Goal: Transaction & Acquisition: Purchase product/service

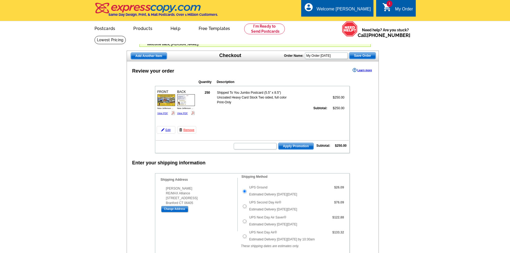
click at [250, 119] on td "250 Shipped To You Jumbo Postcard (5.5" x 8.5") Uncoated Heavy Card Stock Two s…" at bounding box center [273, 111] width 151 height 47
click at [249, 122] on td "250 Shipped To You Jumbo Postcard (5.5" x 8.5") Uncoated Heavy Card Stock Two s…" at bounding box center [273, 111] width 151 height 47
click at [255, 121] on td "250 Shipped To You Jumbo Postcard (5.5" x 8.5") Uncoated Heavy Card Stock Two s…" at bounding box center [273, 111] width 151 height 47
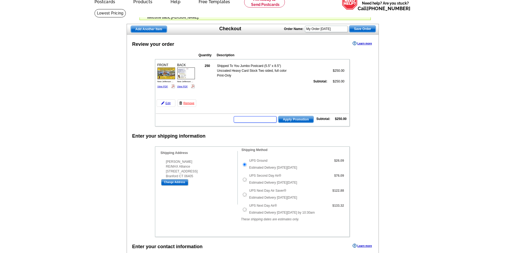
click at [245, 121] on input "text" at bounding box center [255, 119] width 43 height 6
type input "sms75m"
click at [295, 118] on span "Apply Promotion" at bounding box center [296, 119] width 35 height 6
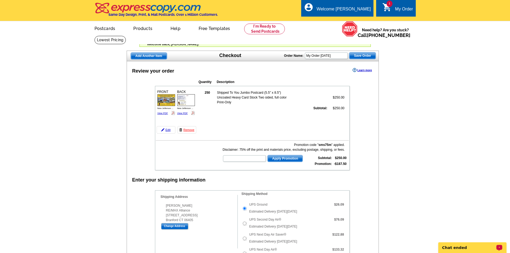
click at [466, 246] on p "Chat ended" at bounding box center [468, 248] width 53 height 4
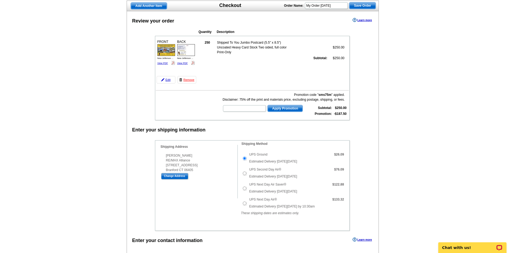
scroll to position [54, 0]
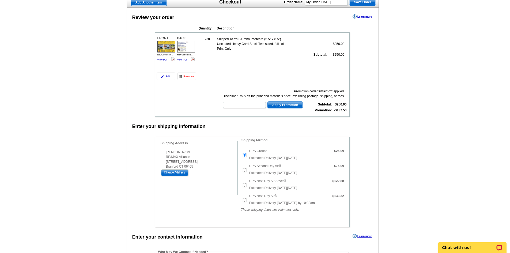
click at [163, 47] on img at bounding box center [166, 47] width 18 height 12
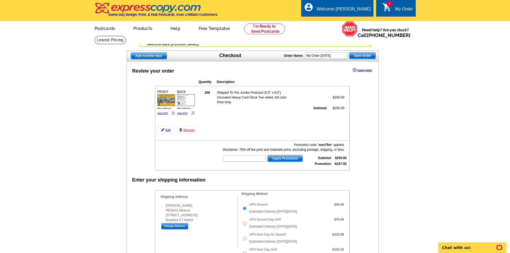
click at [359, 57] on span "Save Order" at bounding box center [363, 55] width 26 height 6
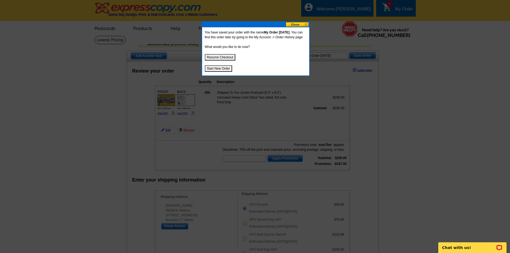
click at [296, 25] on button at bounding box center [298, 24] width 24 height 5
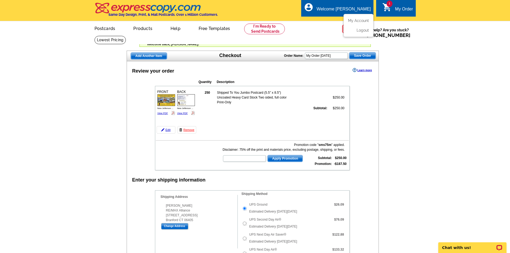
click at [349, 12] on div "Welcome [PERSON_NAME]" at bounding box center [344, 10] width 54 height 7
click at [358, 30] on link "Logout" at bounding box center [362, 30] width 14 height 5
